Goal: Find specific page/section: Find specific page/section

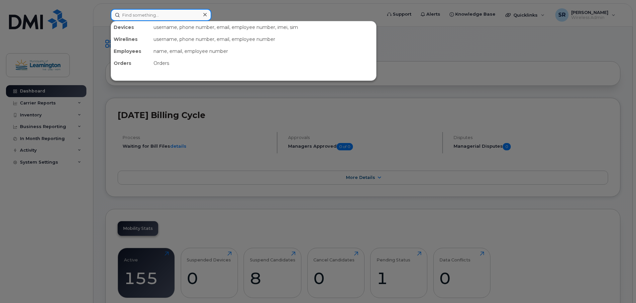
click at [162, 16] on input at bounding box center [161, 15] width 101 height 12
click at [509, 45] on div at bounding box center [318, 151] width 636 height 303
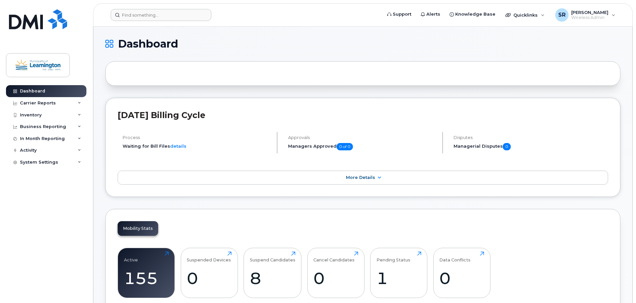
drag, startPoint x: 183, startPoint y: 14, endPoint x: 188, endPoint y: 14, distance: 5.3
click at [186, 14] on input at bounding box center [161, 15] width 101 height 12
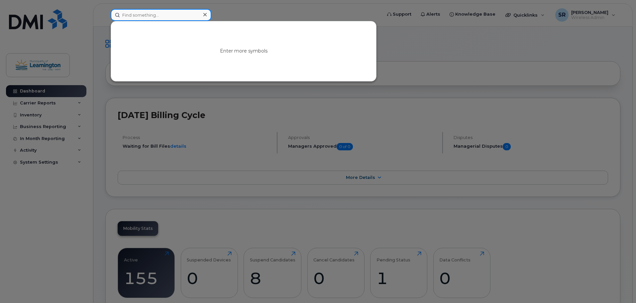
type input "j"
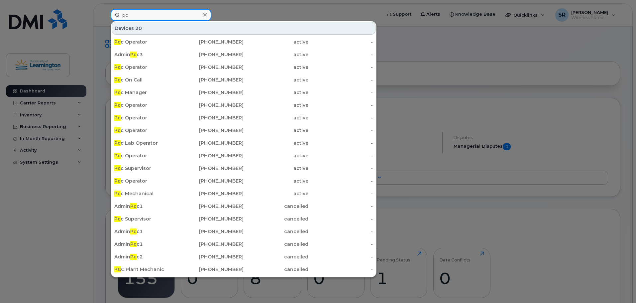
type input "p"
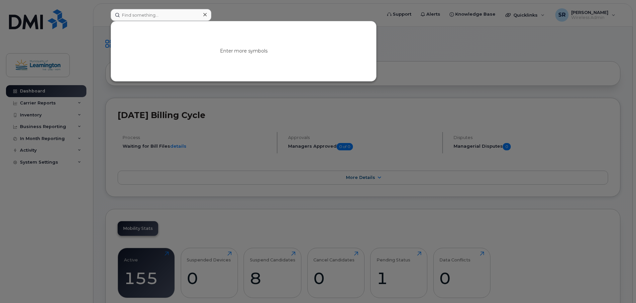
click at [497, 46] on div at bounding box center [318, 151] width 636 height 303
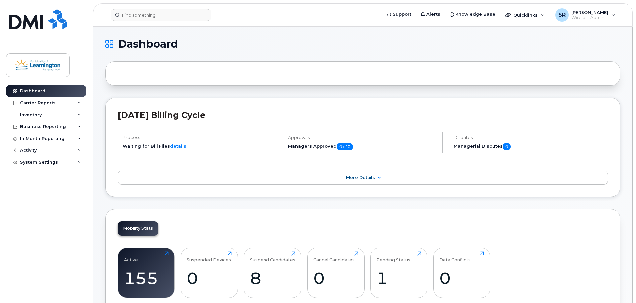
click at [189, 14] on input at bounding box center [161, 15] width 101 height 12
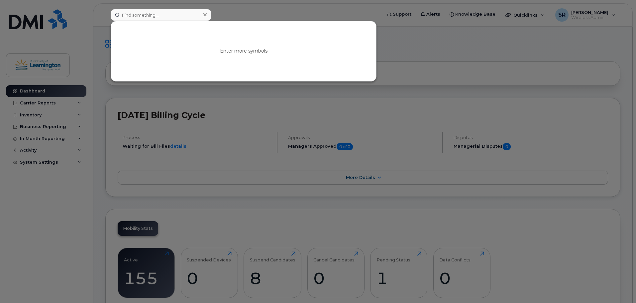
click at [525, 45] on div at bounding box center [318, 151] width 636 height 303
click at [191, 18] on input at bounding box center [161, 15] width 101 height 12
click at [207, 14] on div at bounding box center [205, 15] width 10 height 10
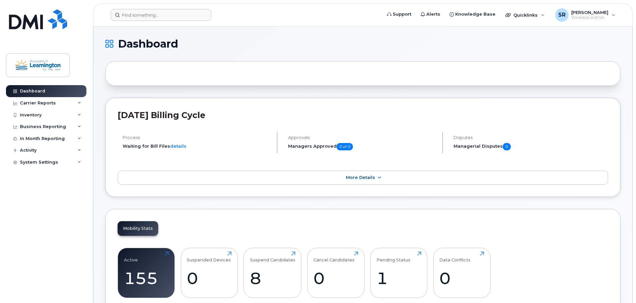
click at [473, 41] on h1 "Dashboard" at bounding box center [360, 44] width 511 height 11
click at [303, 40] on h1 "Dashboard" at bounding box center [360, 44] width 511 height 11
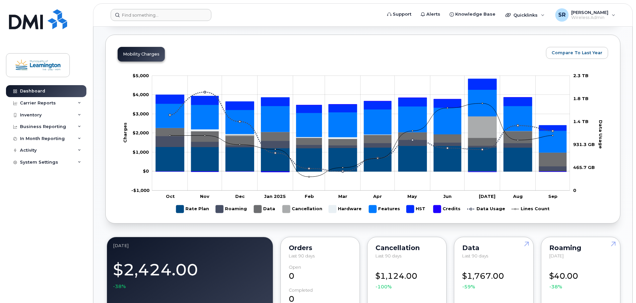
scroll to position [299, 0]
click at [623, 195] on div "Dashboard [DATE] Billing Cycle Process Waiting for Bill Files details Approvals…" at bounding box center [362, 288] width 539 height 1121
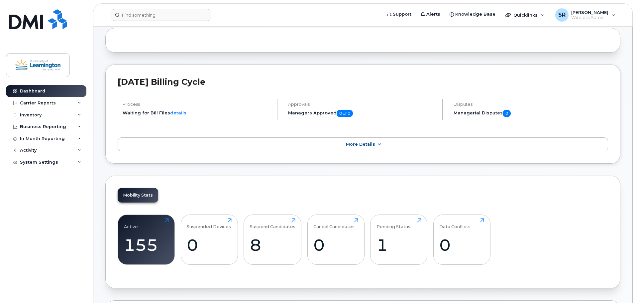
scroll to position [0, 0]
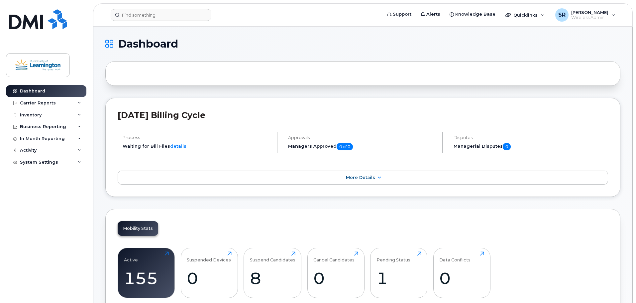
drag, startPoint x: 622, startPoint y: 198, endPoint x: 619, endPoint y: 200, distance: 3.6
